Goal: Information Seeking & Learning: Understand process/instructions

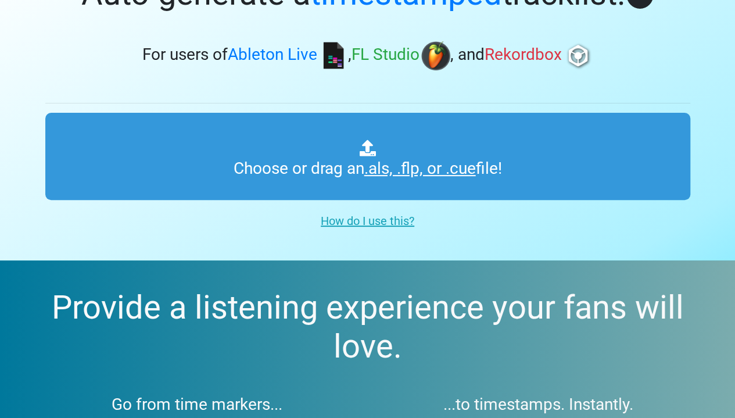
scroll to position [85, 0]
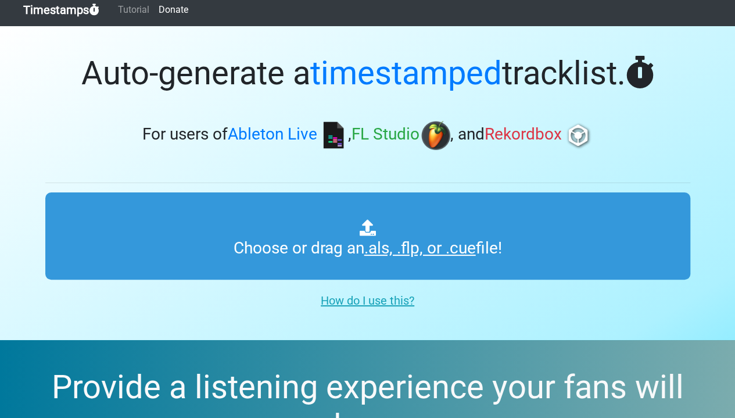
scroll to position [7, 0]
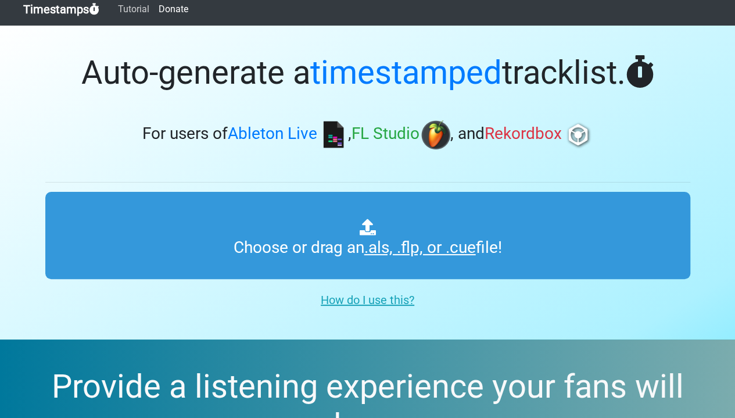
click at [154, 16] on link "Tutorial" at bounding box center [133, 9] width 41 height 23
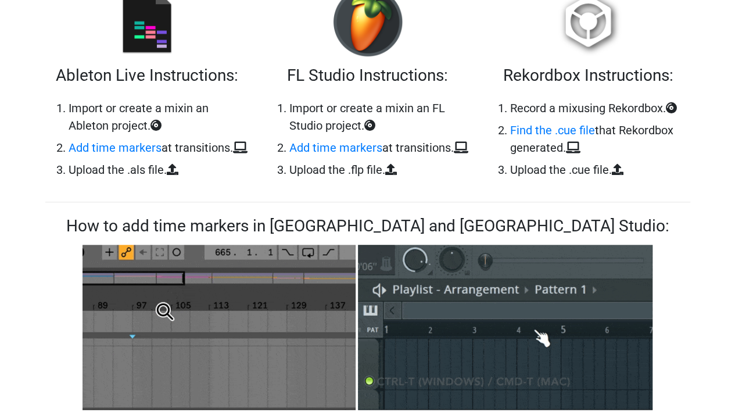
scroll to position [453, 0]
